Goal: Find specific page/section: Find specific page/section

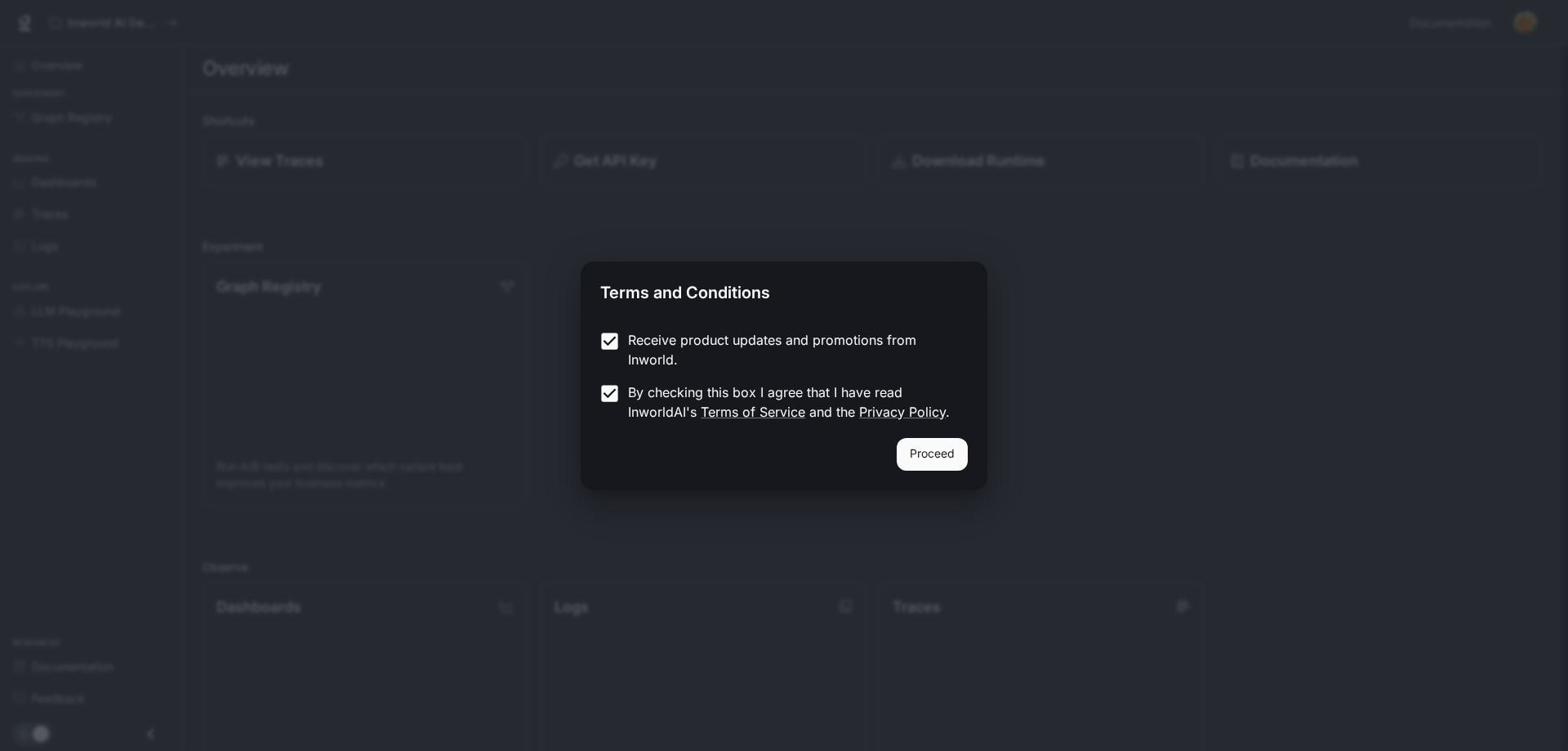
click at [931, 446] on button "Proceed" at bounding box center [933, 454] width 71 height 32
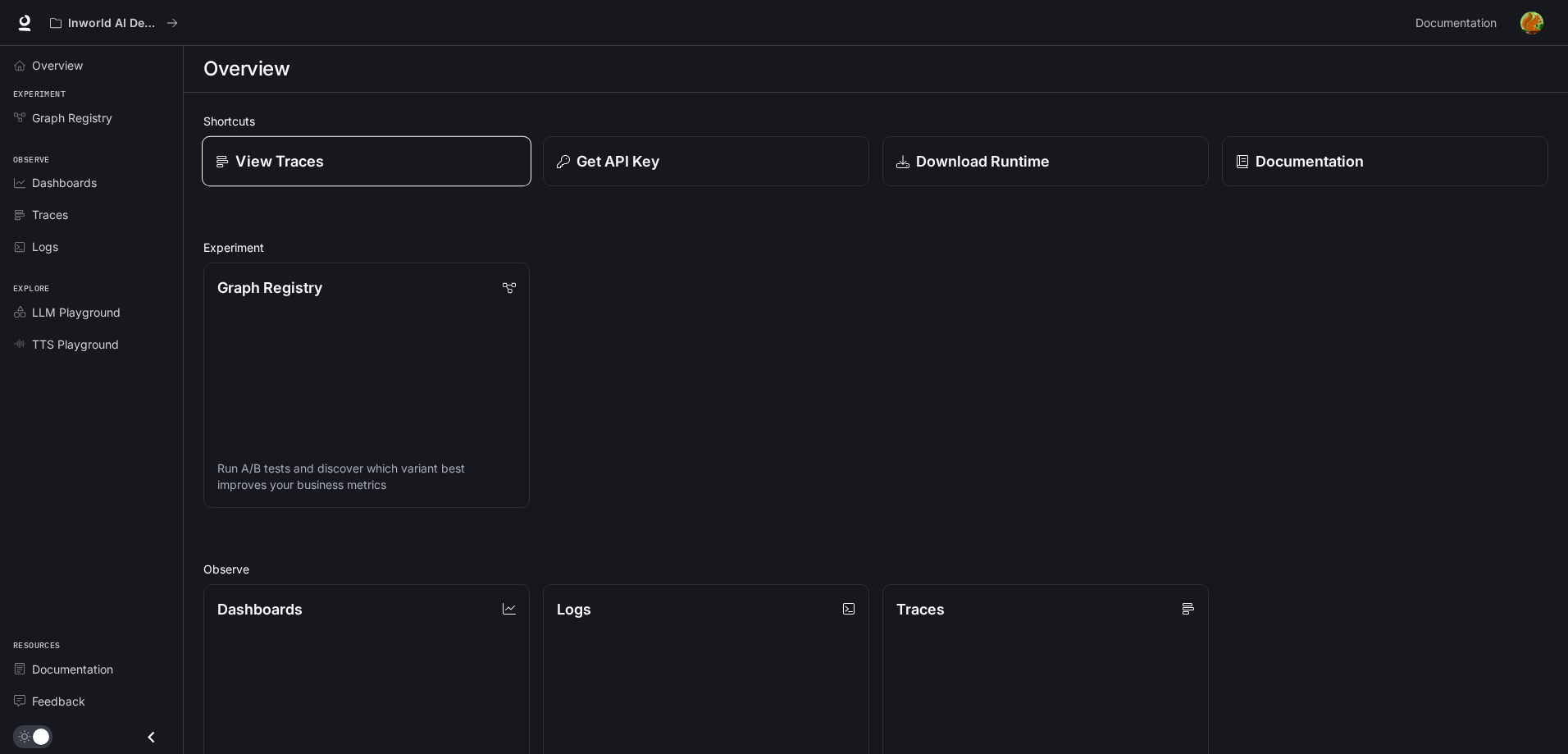
click at [352, 150] on div "View Traces" at bounding box center [367, 161] width 302 height 23
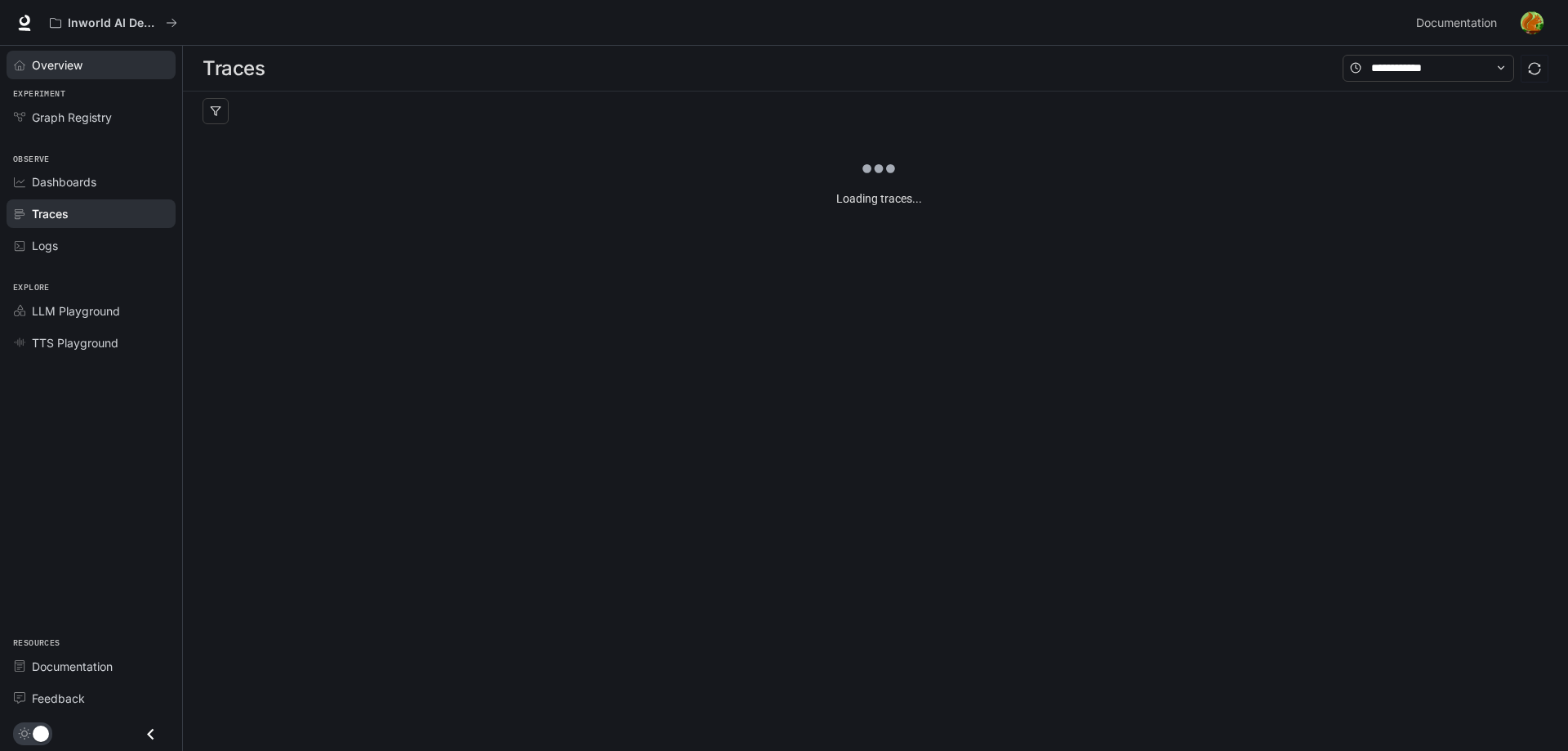
click at [90, 73] on div "Overview" at bounding box center [100, 65] width 136 height 17
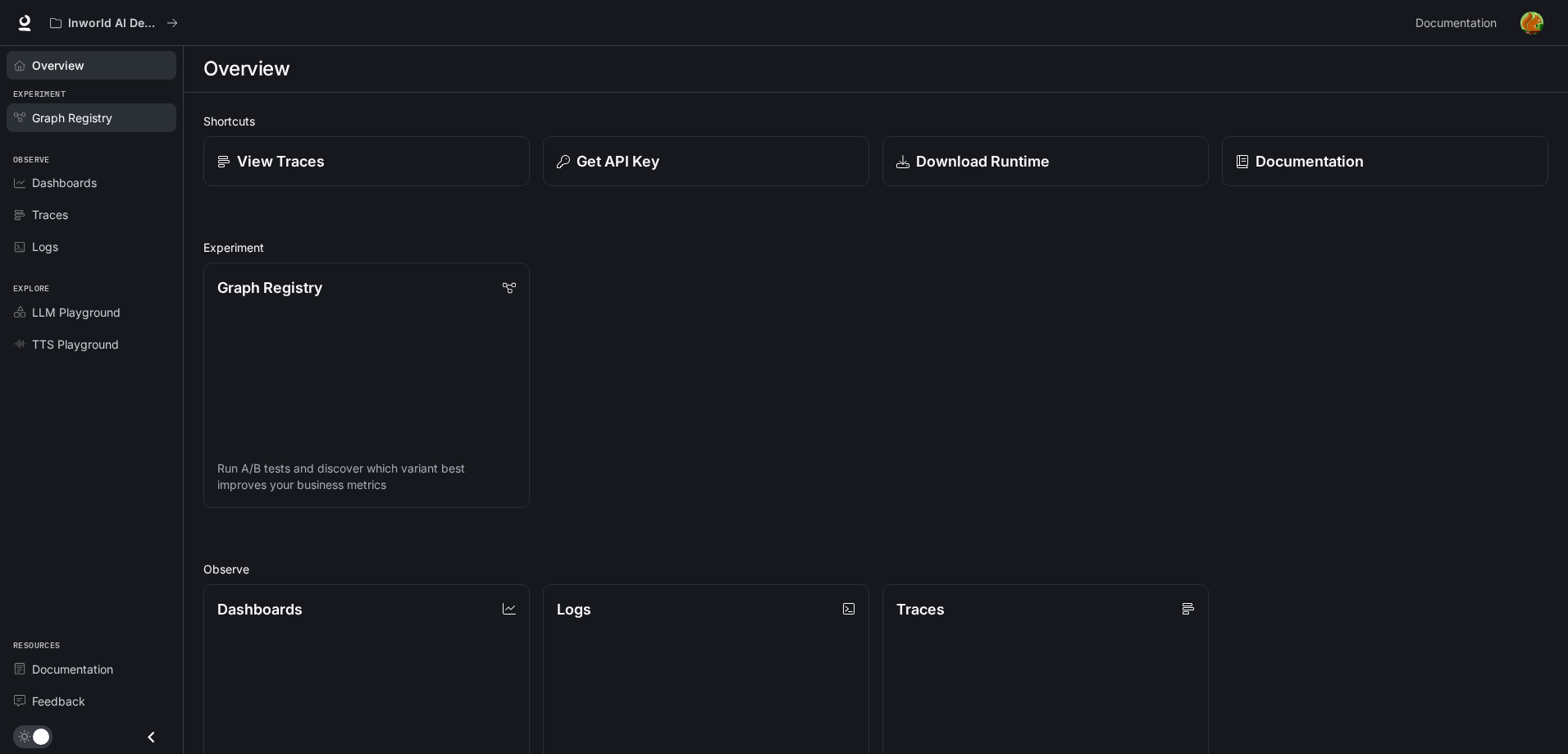
click at [63, 108] on link "Graph Registry" at bounding box center [92, 118] width 170 height 28
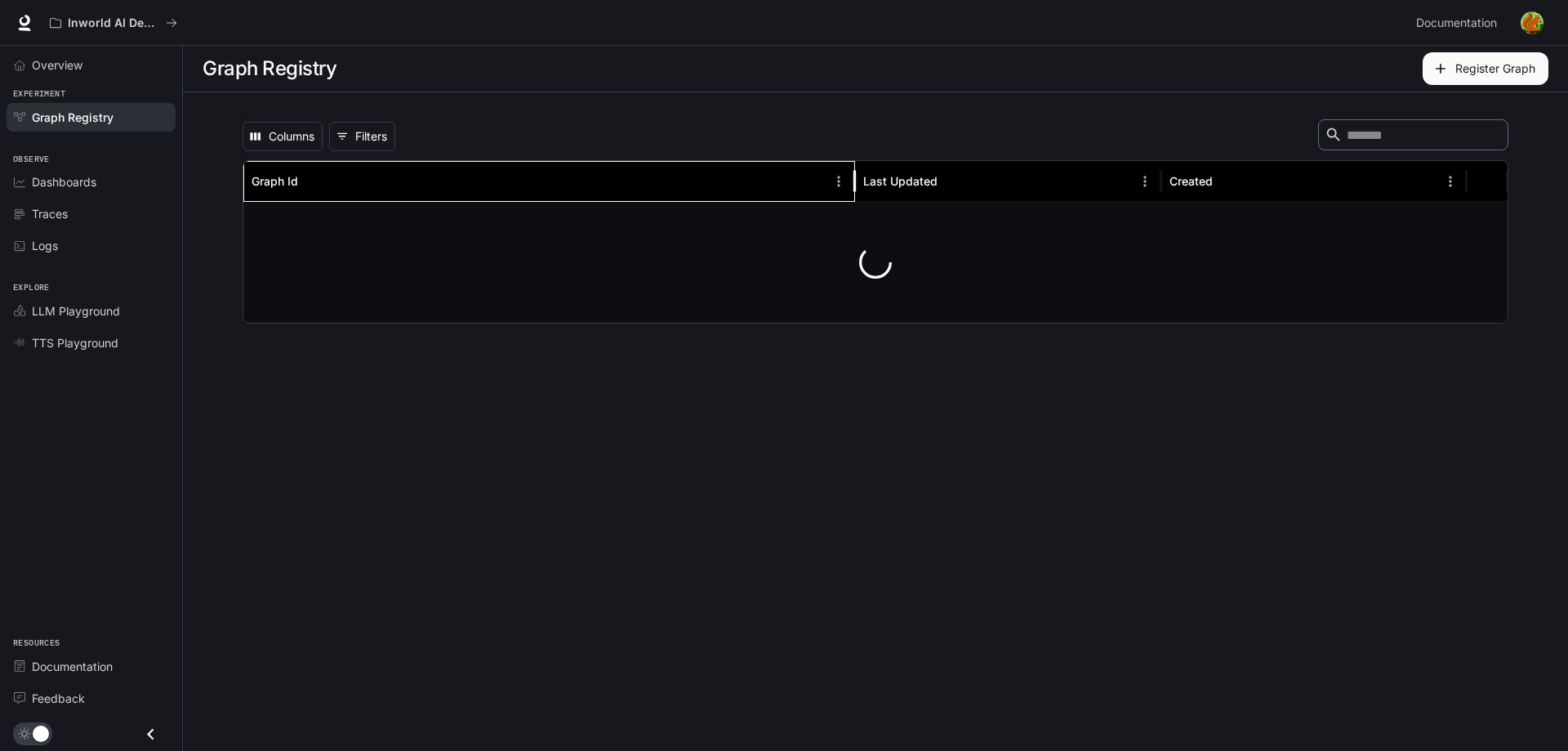
click at [278, 186] on div "Graph Id" at bounding box center [275, 181] width 47 height 14
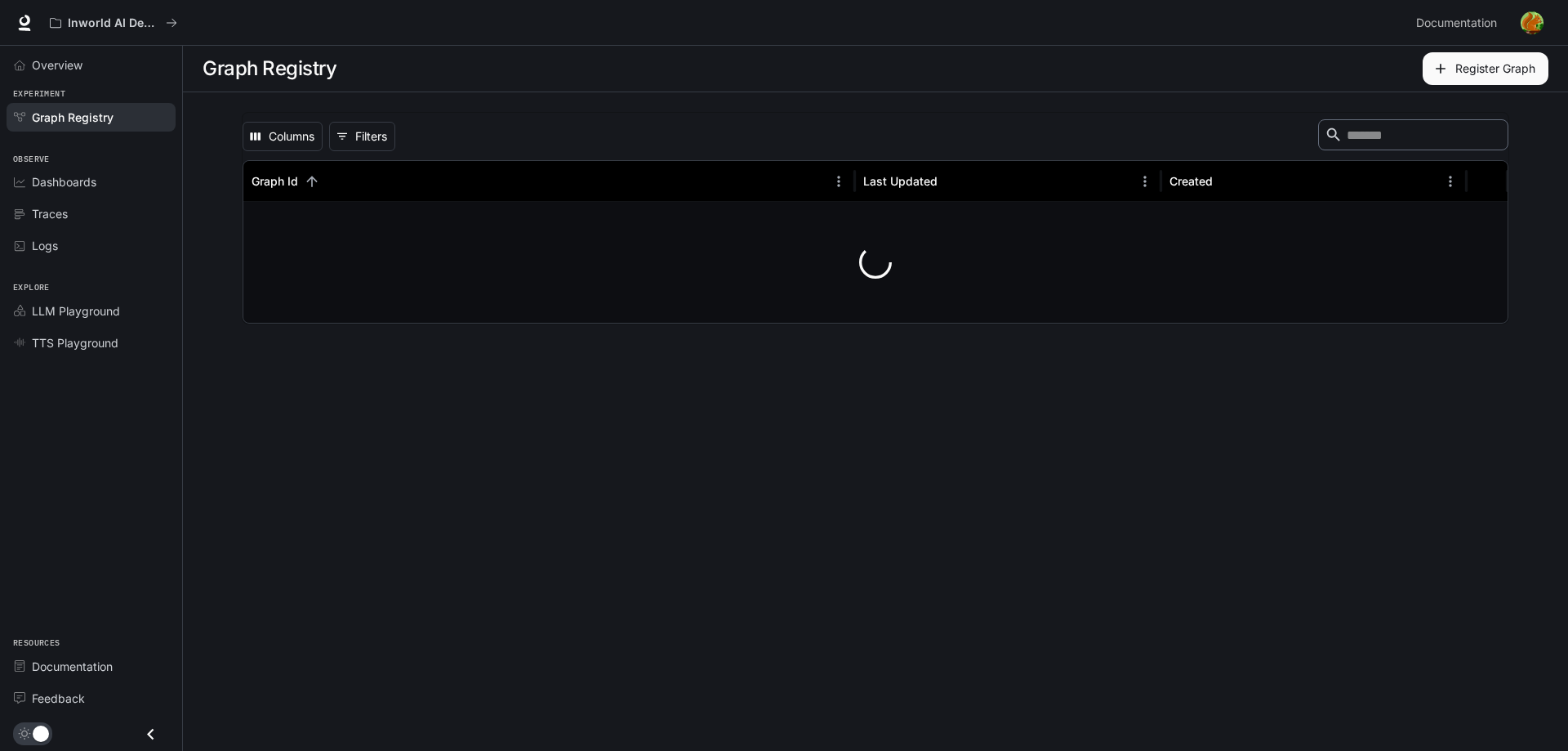
click at [277, 212] on div at bounding box center [875, 263] width 1265 height 121
